Goal: Information Seeking & Learning: Learn about a topic

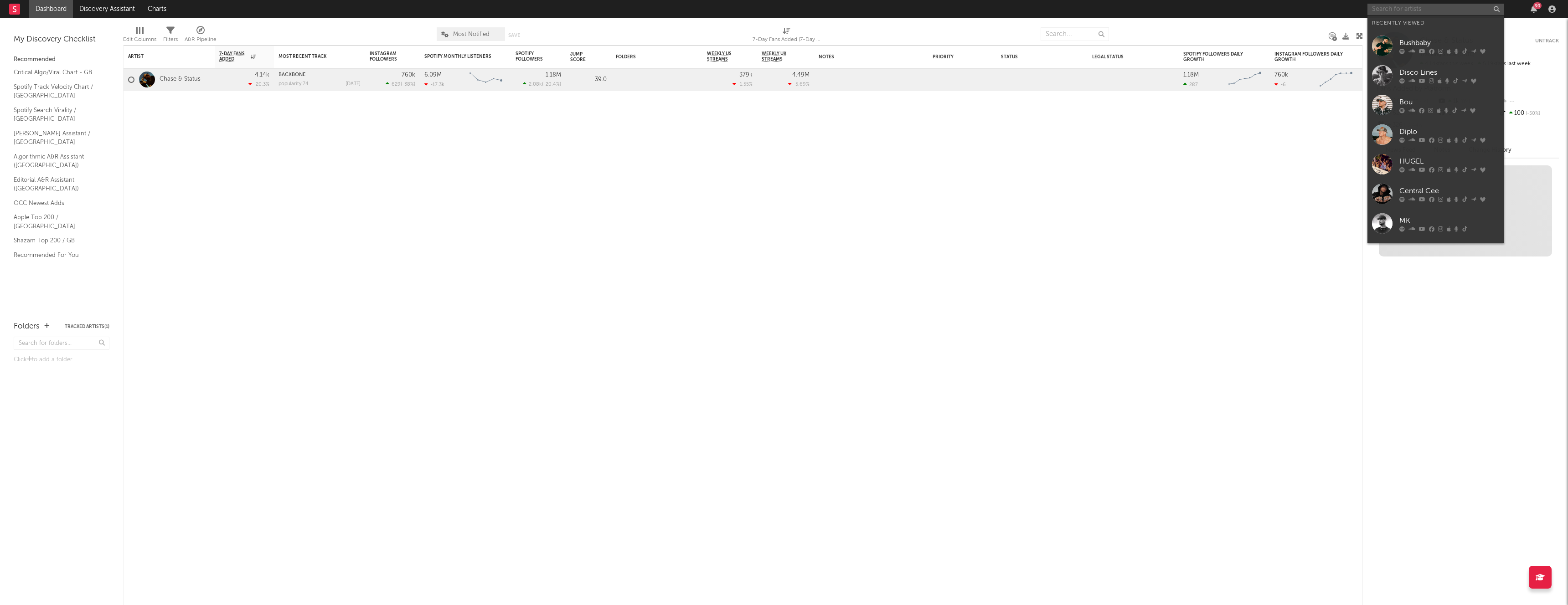
click at [1432, 13] on input "text" at bounding box center [1436, 10] width 137 height 12
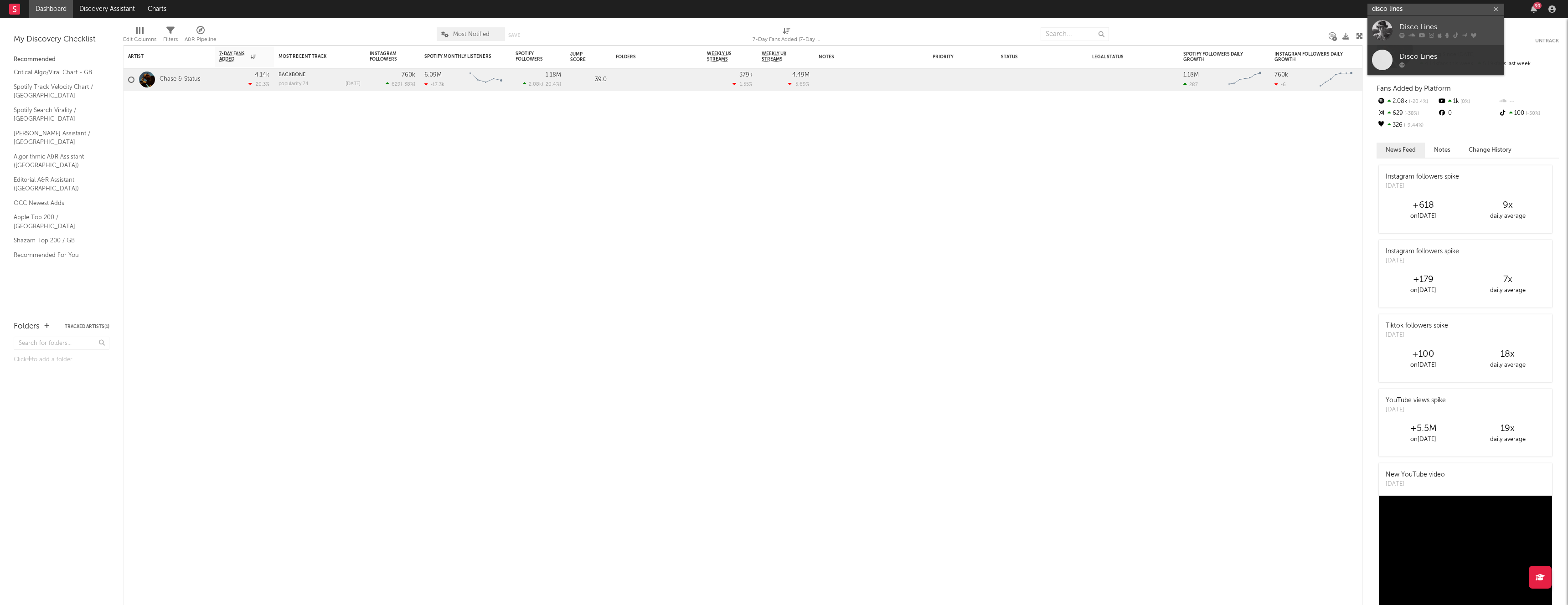
type input "disco lines"
click at [1431, 31] on div "Disco Lines" at bounding box center [1449, 27] width 100 height 11
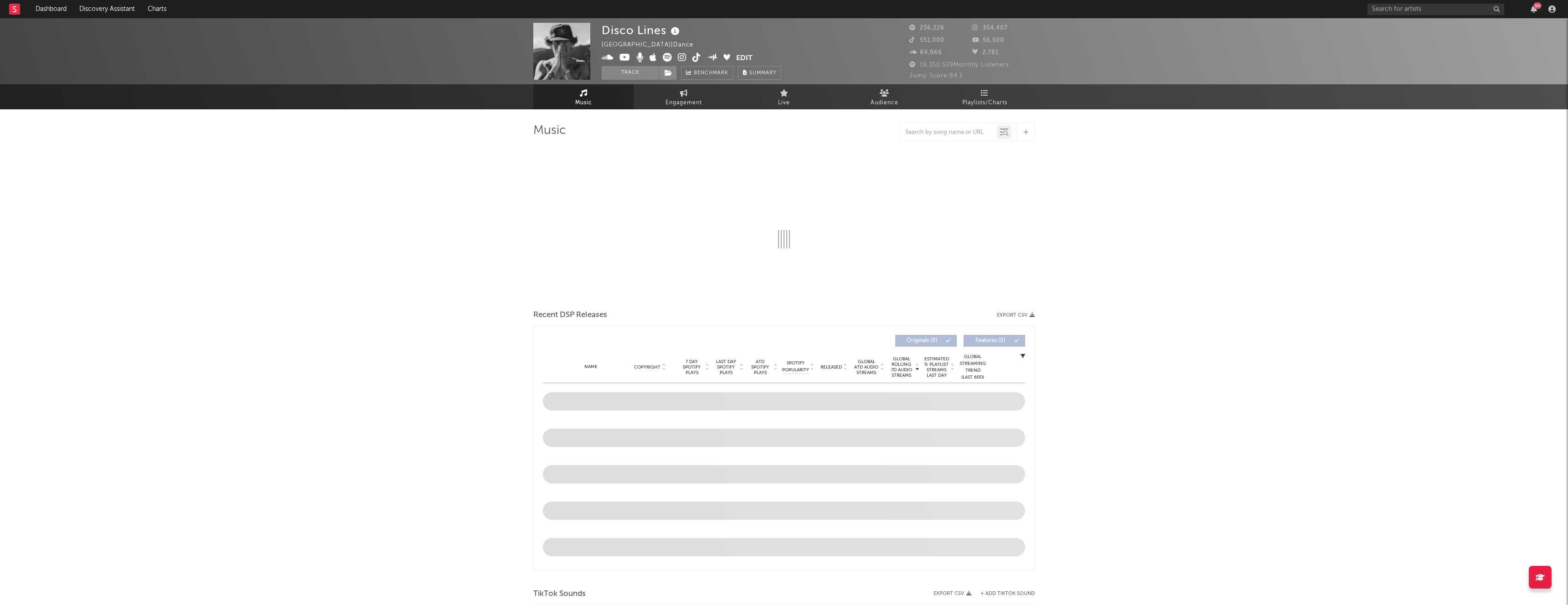
select select "6m"
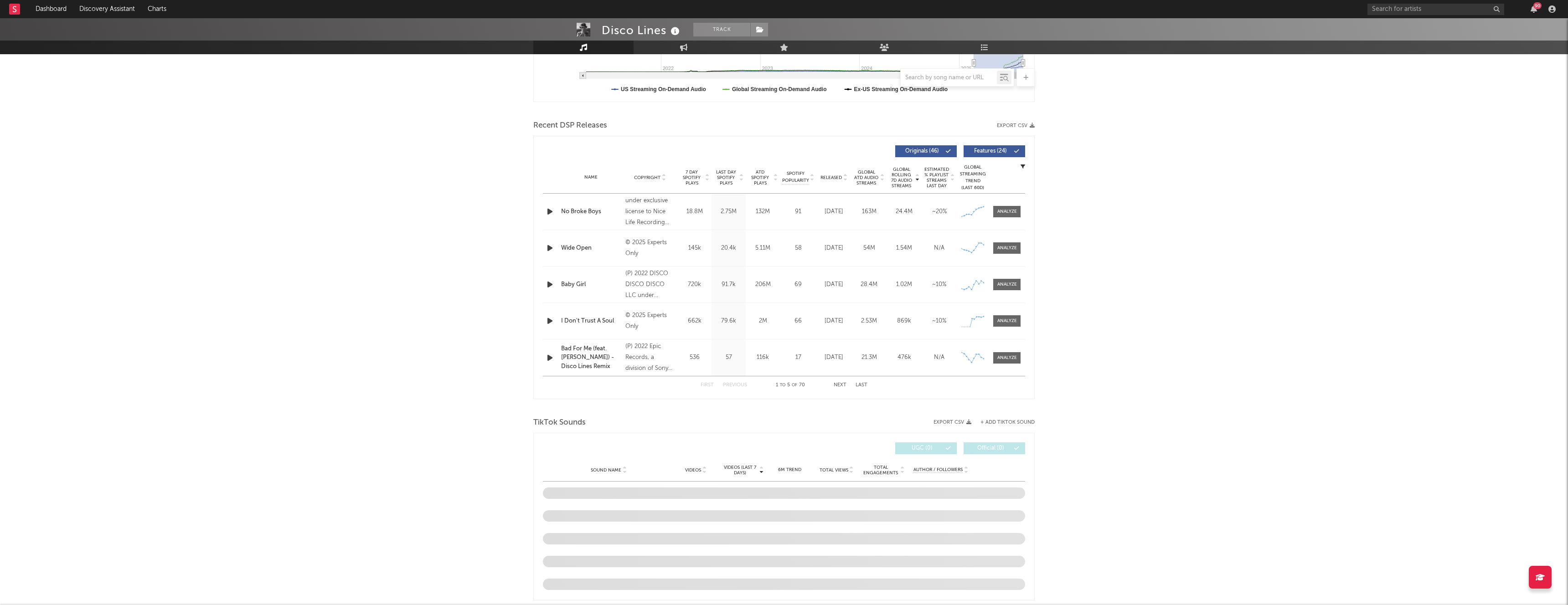
scroll to position [506, 0]
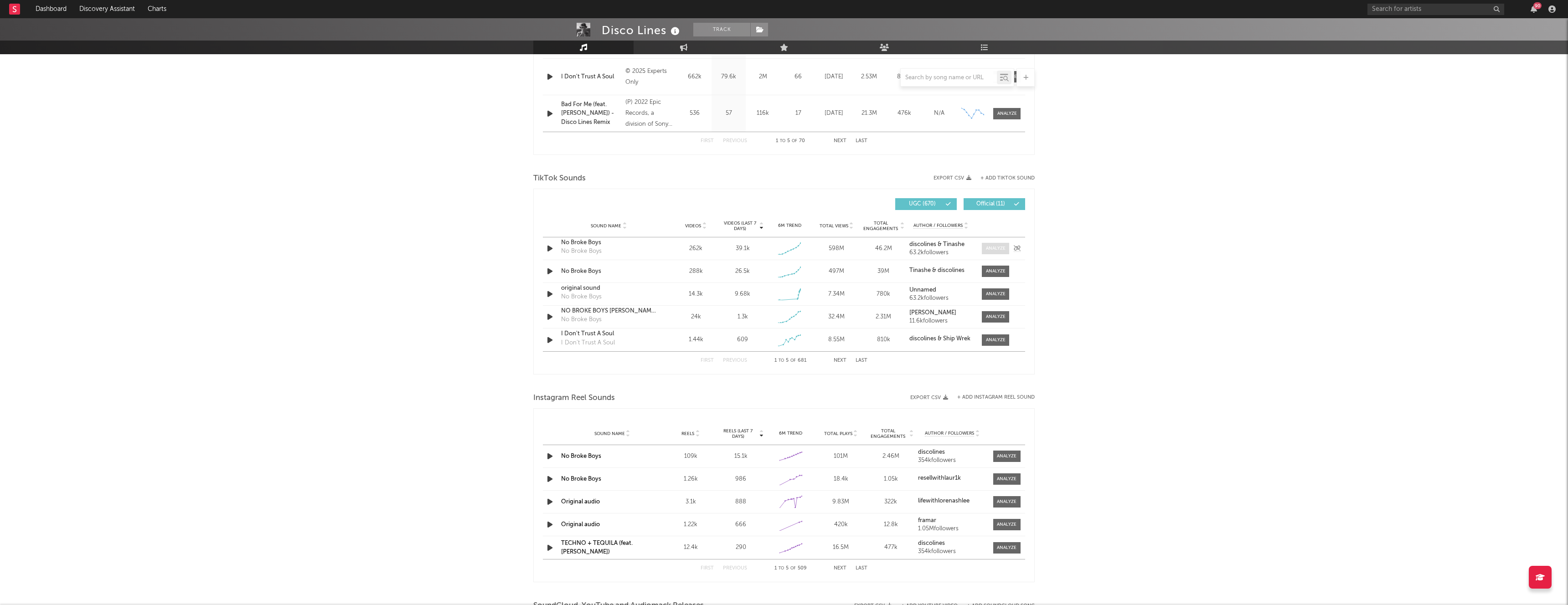
click at [1000, 248] on div at bounding box center [996, 248] width 20 height 7
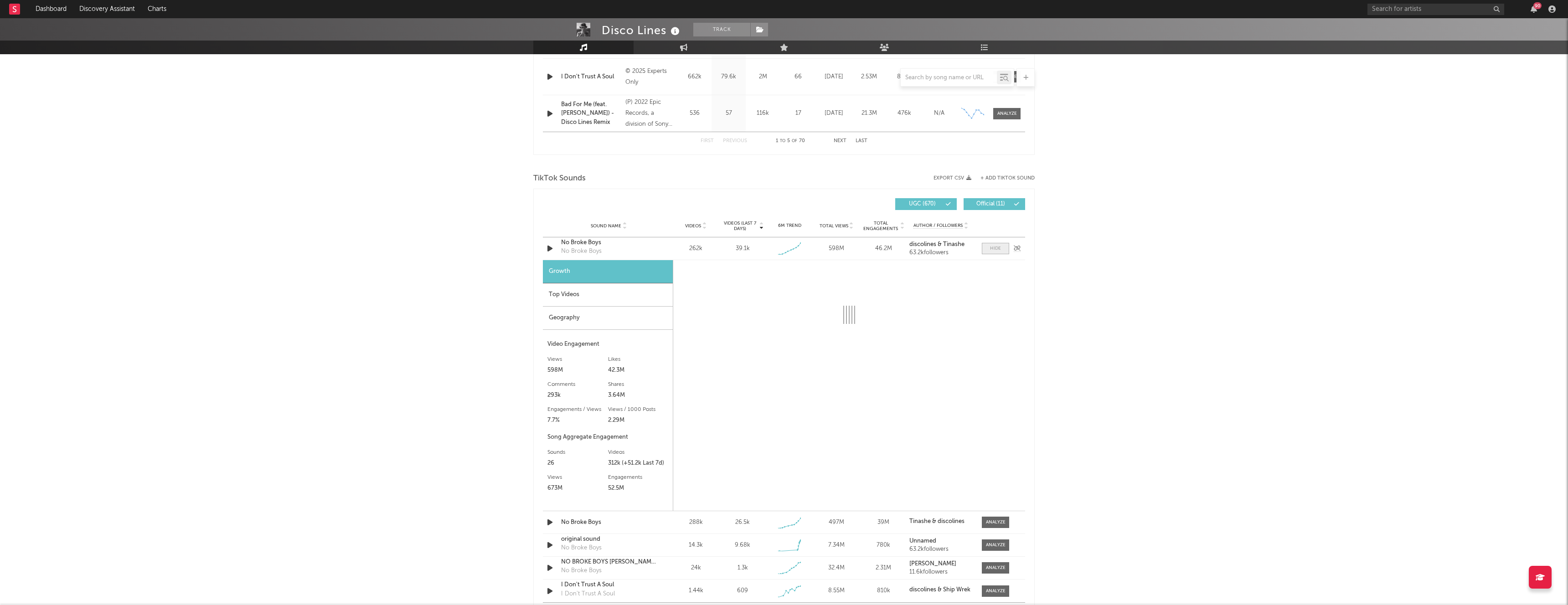
select select "1w"
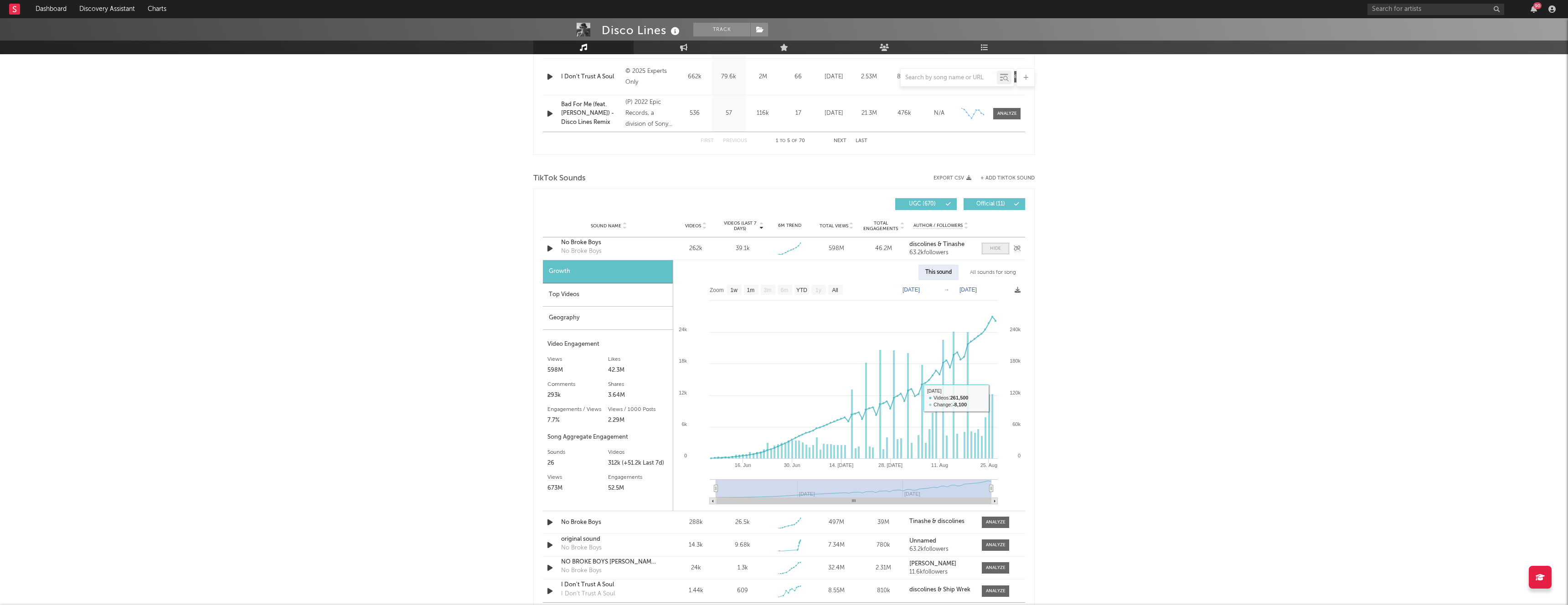
click at [991, 251] on div at bounding box center [995, 248] width 11 height 7
